Goal: Book appointment/travel/reservation

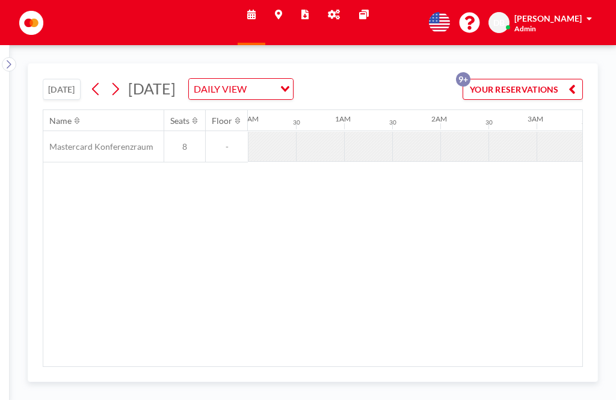
scroll to position [38, 0]
click at [102, 80] on icon at bounding box center [95, 89] width 11 height 18
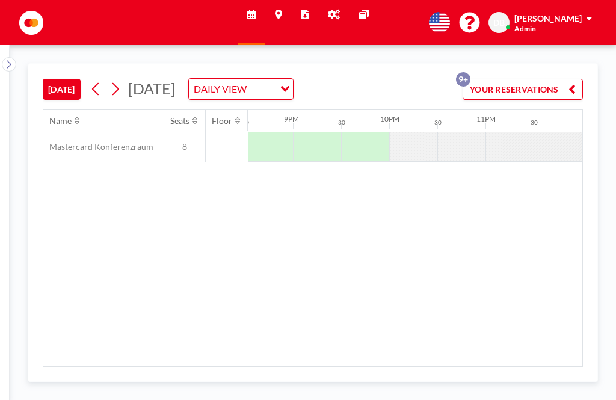
scroll to position [0, 1975]
click at [102, 80] on icon at bounding box center [95, 89] width 11 height 18
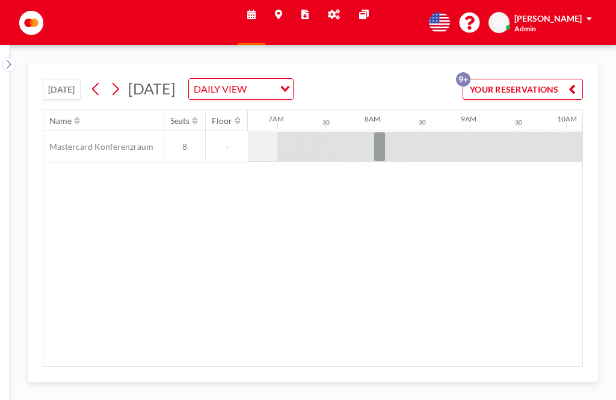
scroll to position [0, 769]
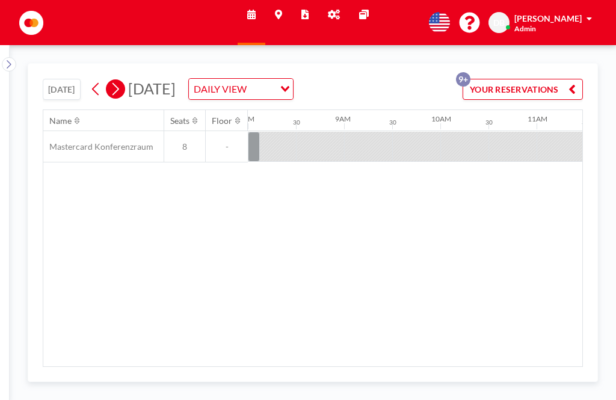
click at [121, 80] on icon at bounding box center [114, 89] width 11 height 18
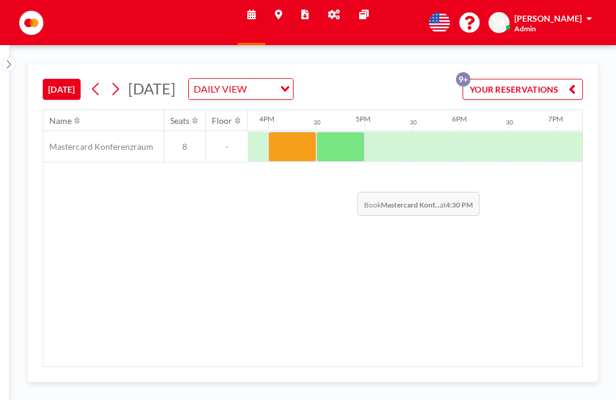
scroll to position [0, 1519]
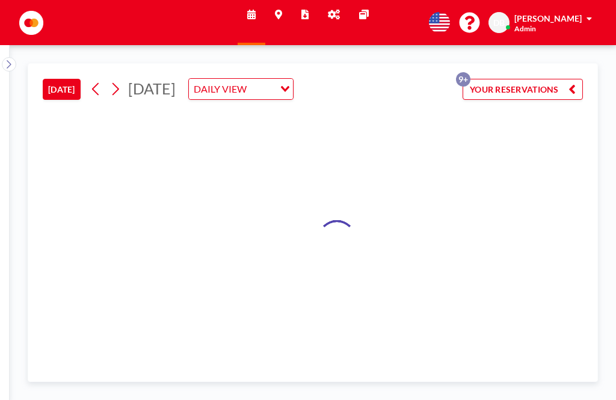
click at [293, 109] on div at bounding box center [313, 237] width 540 height 257
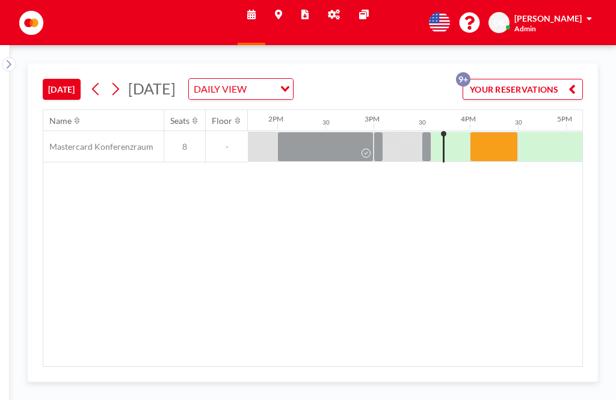
scroll to position [0, 1443]
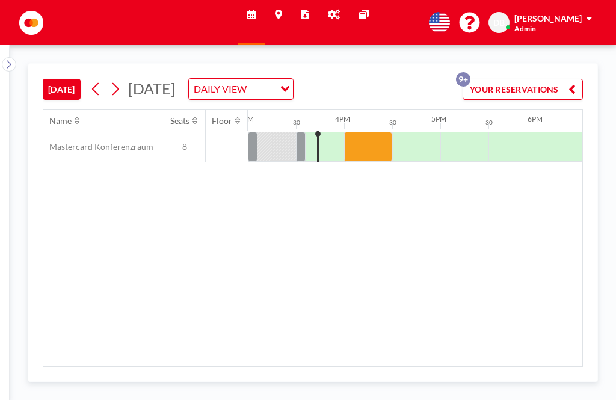
click at [374, 132] on div at bounding box center [368, 147] width 48 height 30
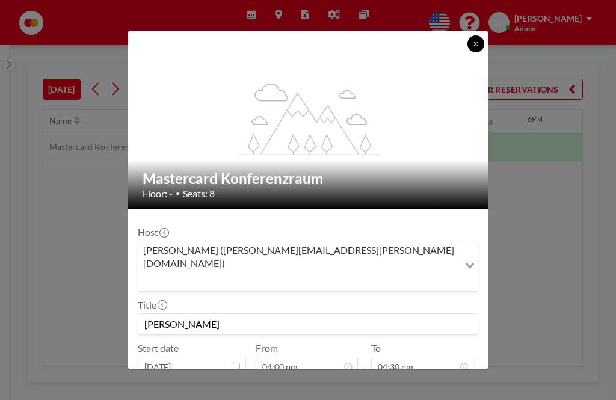
click at [476, 35] on button at bounding box center [475, 43] width 17 height 17
click at [387, 314] on input at bounding box center [307, 324] width 339 height 20
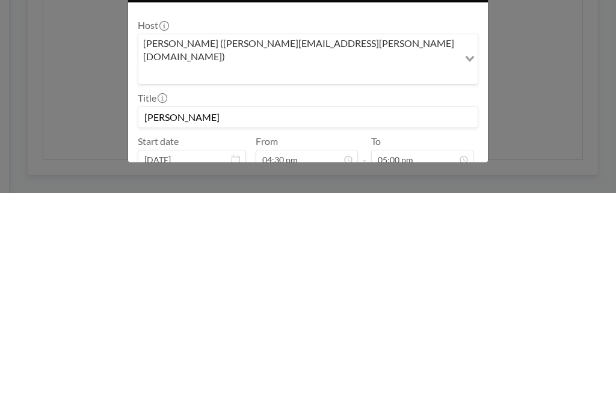
type input "[PERSON_NAME]"
click at [457, 387] on button "BOOK NOW" at bounding box center [447, 397] width 61 height 21
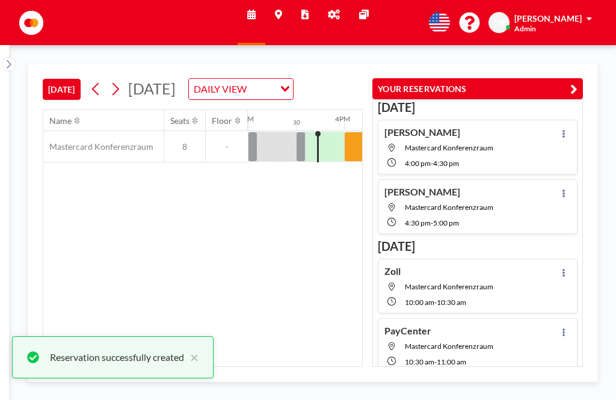
click at [556, 78] on button "YOUR RESERVATIONS" at bounding box center [477, 88] width 210 height 21
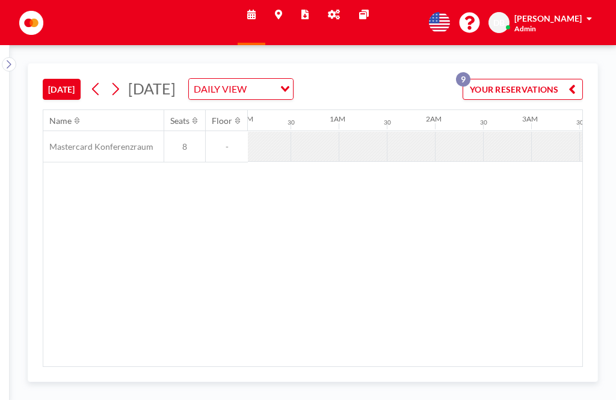
scroll to position [0, 5]
click at [99, 80] on icon at bounding box center [95, 89] width 11 height 18
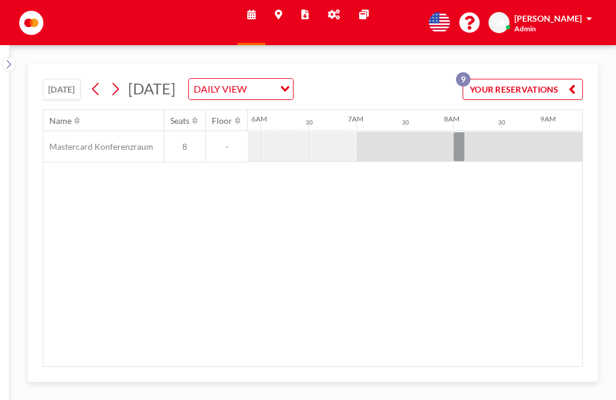
scroll to position [0, 721]
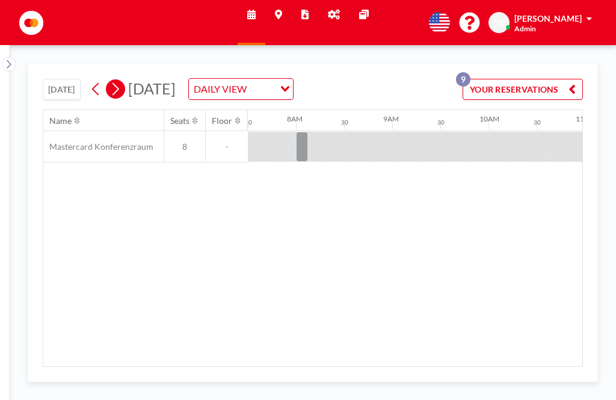
click at [121, 80] on icon at bounding box center [114, 89] width 11 height 18
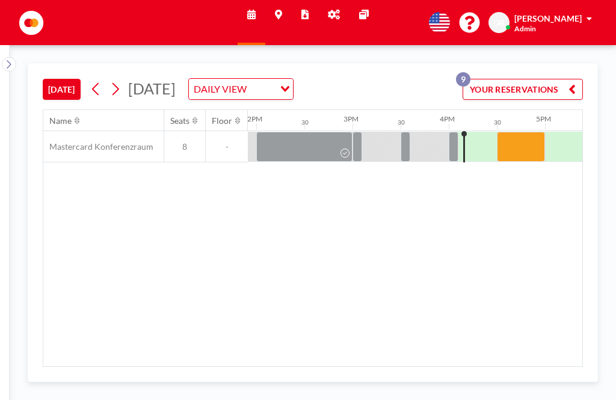
scroll to position [0, 1491]
